Goal: Check status

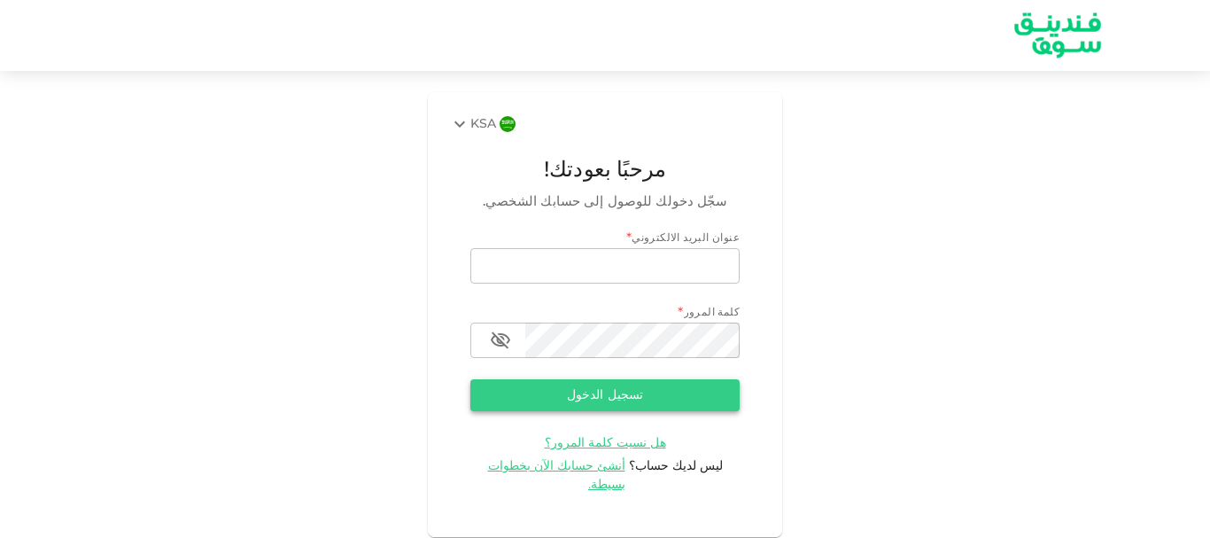
type input "[EMAIL_ADDRESS][DOMAIN_NAME]"
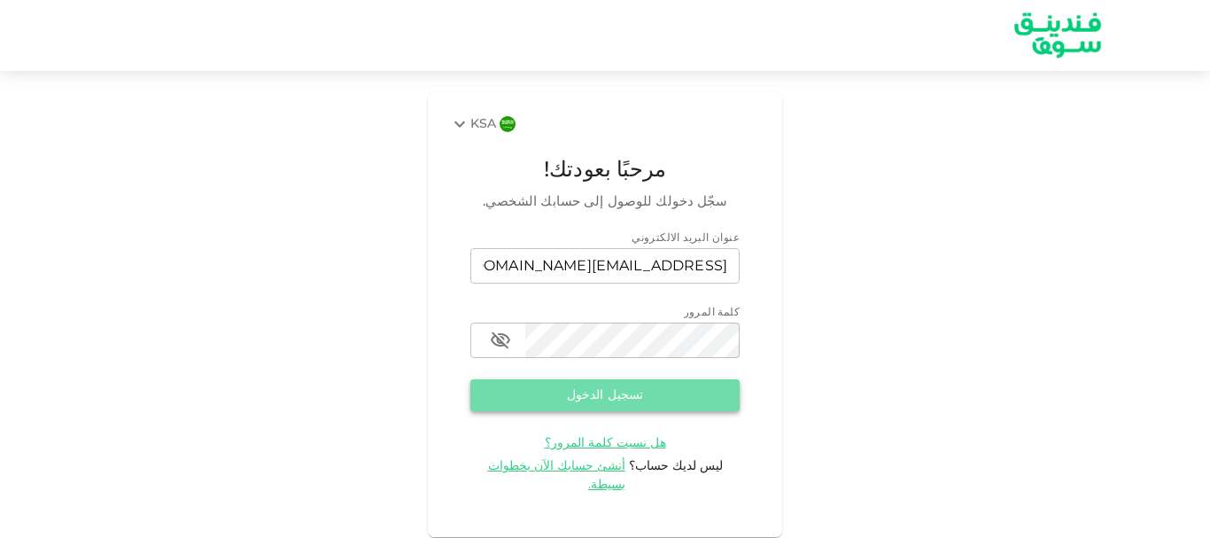
click at [586, 388] on button "تسجيل الدخول" at bounding box center [604, 395] width 269 height 32
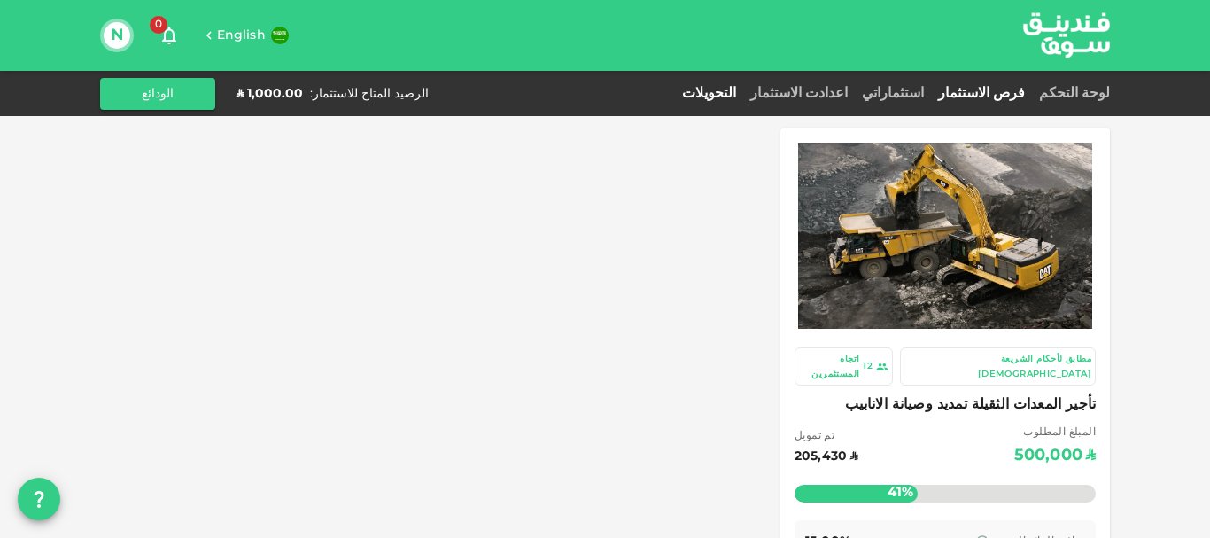
click at [743, 94] on link "التحويلات" at bounding box center [709, 93] width 68 height 13
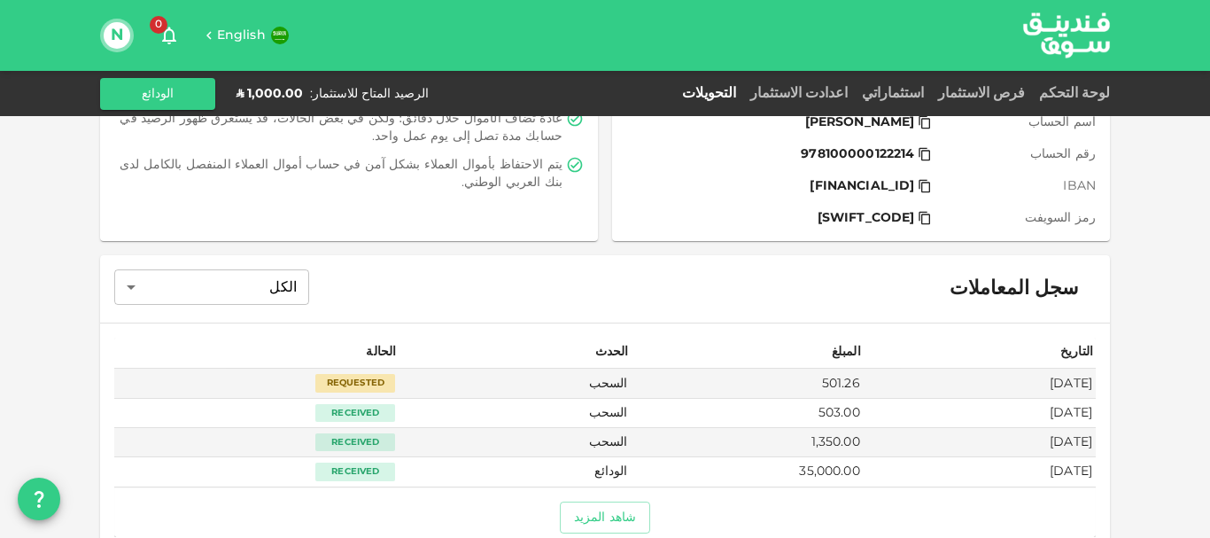
scroll to position [280, 0]
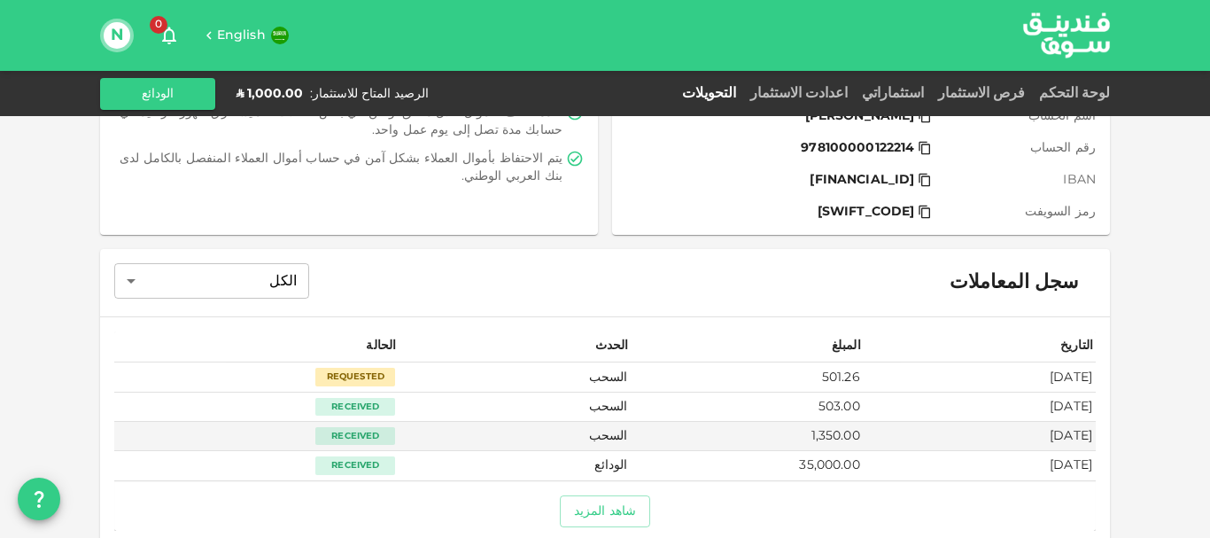
click at [360, 368] on div "Requested" at bounding box center [355, 377] width 80 height 18
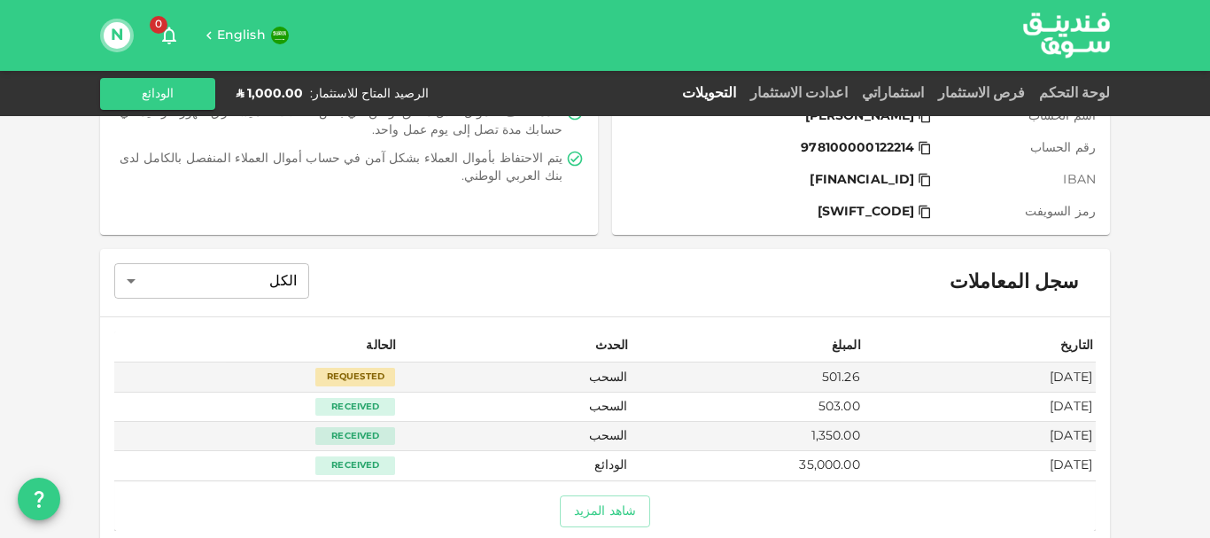
click at [553, 276] on div "سجل المعاملات الكل All ​" at bounding box center [605, 282] width 1010 height 67
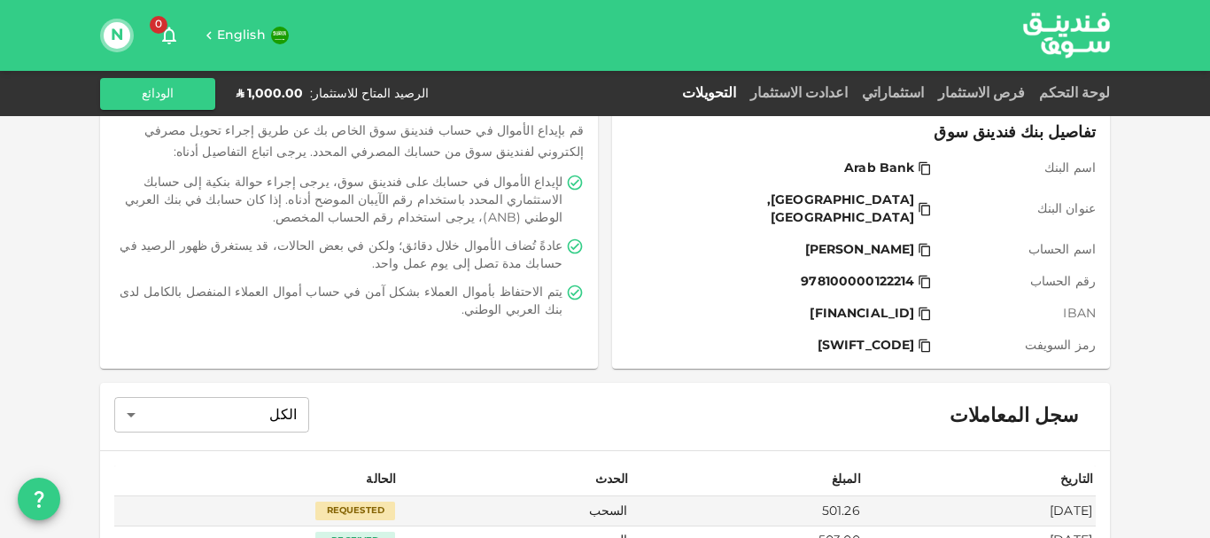
scroll to position [0, 0]
